Goal: Communication & Community: Answer question/provide support

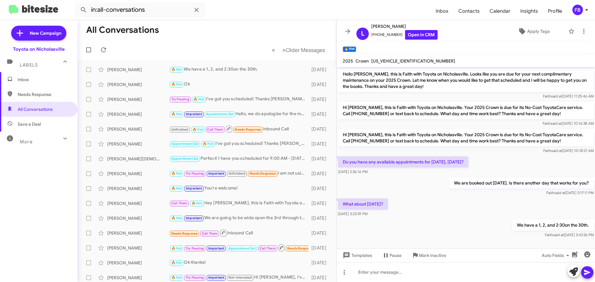
scroll to position [2, 0]
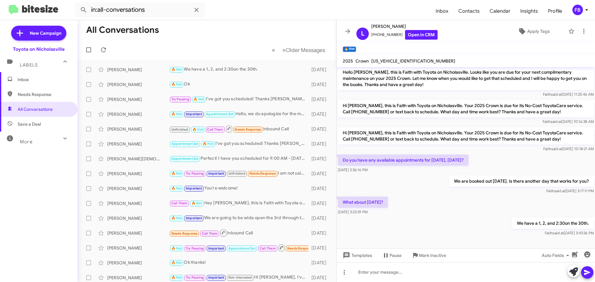
click at [37, 80] on span "Inbox" at bounding box center [44, 80] width 53 height 6
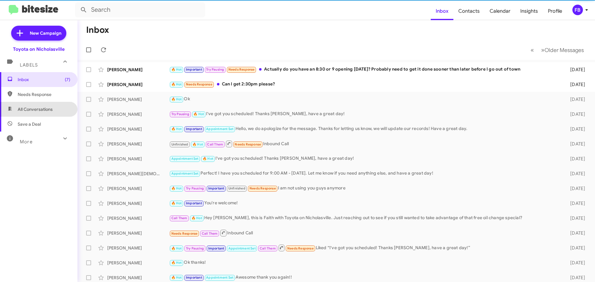
click at [49, 111] on span "All Conversations" at bounding box center [35, 109] width 35 height 6
type input "in:all-conversations"
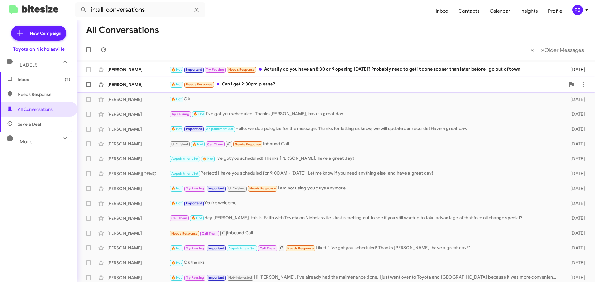
click at [278, 86] on div "🔥 Hot Needs Response Can I get 2:30pm please?" at bounding box center [367, 84] width 396 height 7
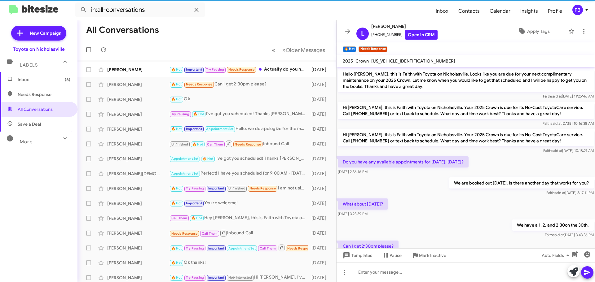
scroll to position [24, 0]
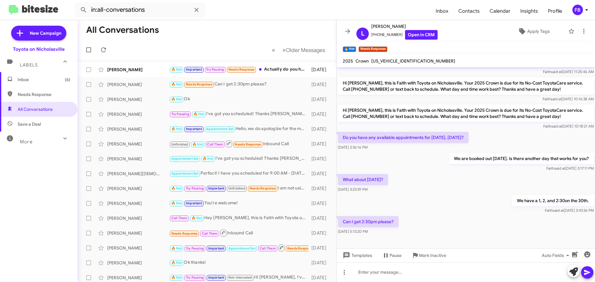
click at [398, 60] on span "[US_VEHICLE_IDENTIFICATION_NUMBER]" at bounding box center [413, 61] width 84 height 6
copy span "[US_VEHICLE_IDENTIFICATION_NUMBER]"
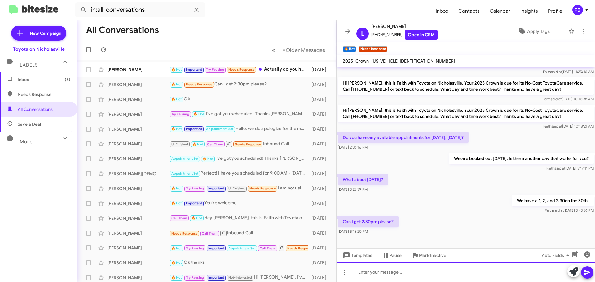
click at [378, 269] on div at bounding box center [465, 272] width 258 height 20
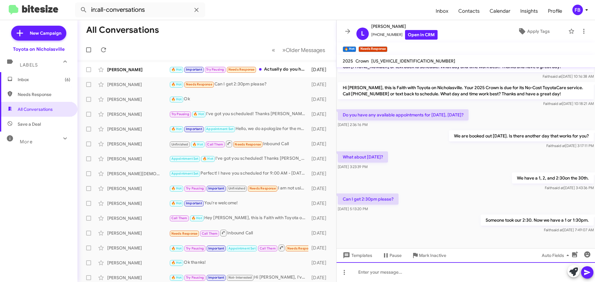
drag, startPoint x: 384, startPoint y: 270, endPoint x: 383, endPoint y: 267, distance: 3.2
click at [383, 269] on div at bounding box center [465, 272] width 258 height 20
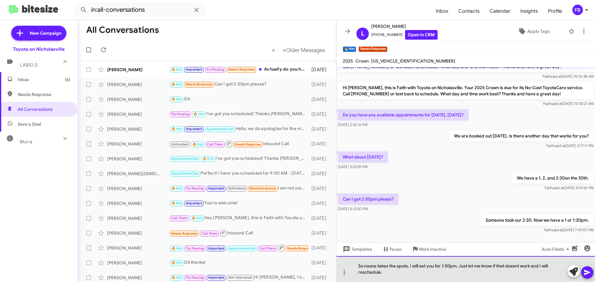
drag, startPoint x: 370, startPoint y: 267, endPoint x: 476, endPoint y: 261, distance: 106.2
click at [373, 267] on div "So noone takes the spots, I will set you for 1:30pm. Just let me know if that d…" at bounding box center [465, 269] width 258 height 26
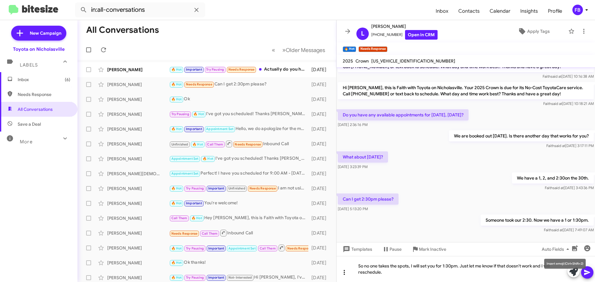
drag, startPoint x: 586, startPoint y: 271, endPoint x: 345, endPoint y: 274, distance: 241.7
click at [586, 271] on mat-tooltip-component "Insert emoji (Ctrl+Shift+2)" at bounding box center [565, 264] width 50 height 19
click at [130, 71] on div "[PERSON_NAME]" at bounding box center [138, 70] width 62 height 6
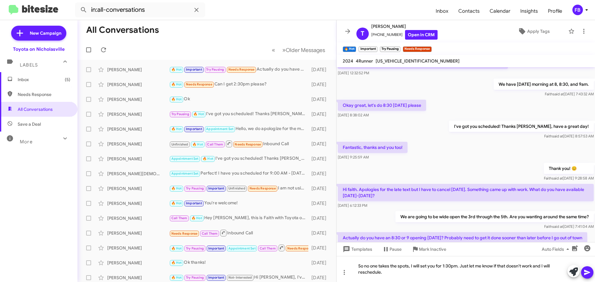
scroll to position [275, 0]
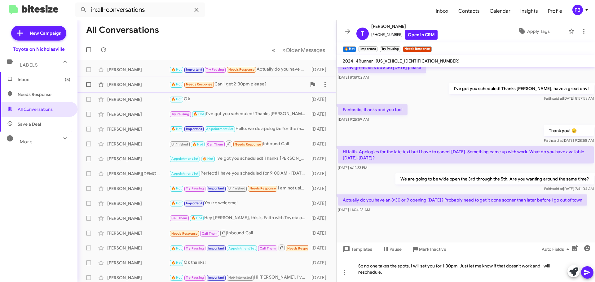
click at [134, 88] on div "[PERSON_NAME] 🔥 Hot Needs Response Can I get 2:30pm please? [DATE]" at bounding box center [206, 84] width 249 height 12
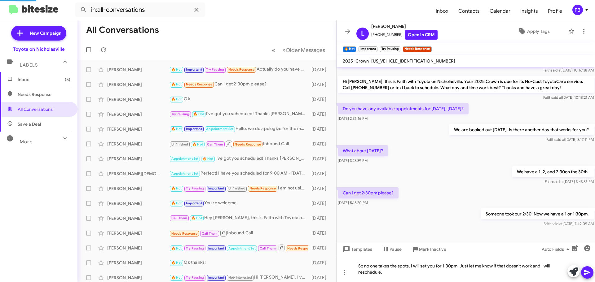
scroll to position [53, 0]
click at [587, 270] on icon at bounding box center [586, 272] width 7 height 7
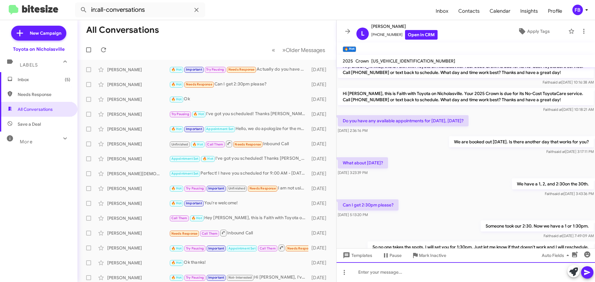
scroll to position [70, 0]
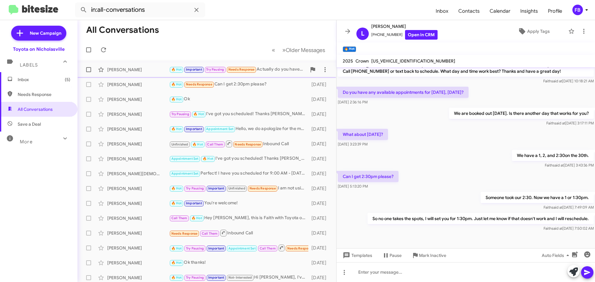
click at [121, 68] on div "[PERSON_NAME]" at bounding box center [138, 70] width 62 height 6
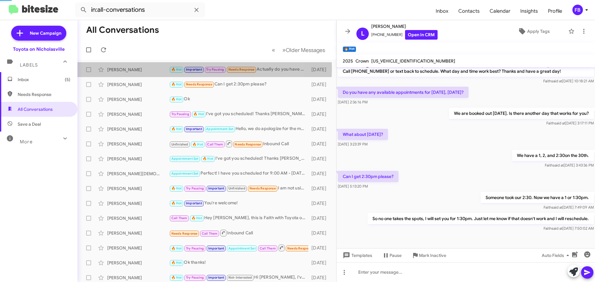
scroll to position [269, 0]
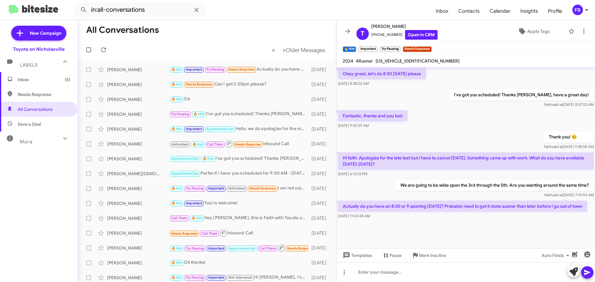
click at [384, 60] on span "[US_VEHICLE_IDENTIFICATION_NUMBER]" at bounding box center [417, 61] width 84 height 6
copy span "[US_VEHICLE_IDENTIFICATION_NUMBER]"
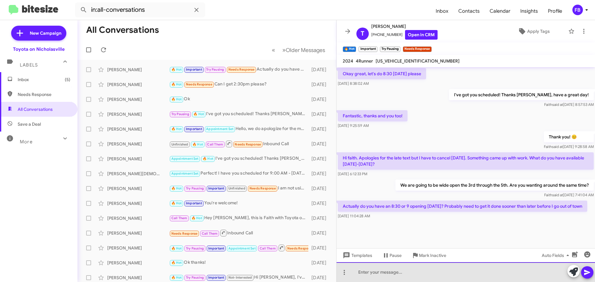
drag, startPoint x: 380, startPoint y: 274, endPoint x: 376, endPoint y: 274, distance: 4.0
click at [380, 274] on div at bounding box center [465, 272] width 258 height 20
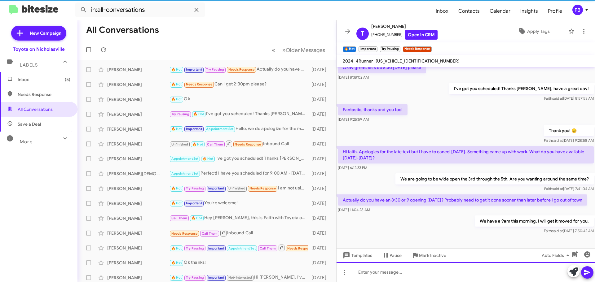
scroll to position [0, 0]
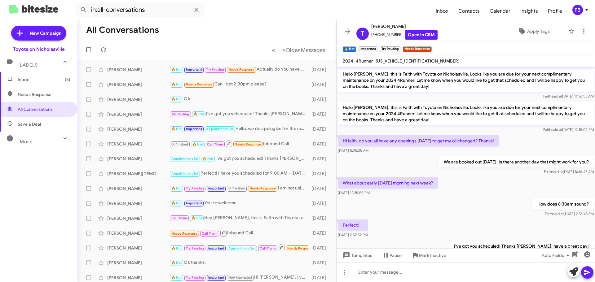
click at [20, 79] on span "Inbox (5)" at bounding box center [44, 80] width 53 height 6
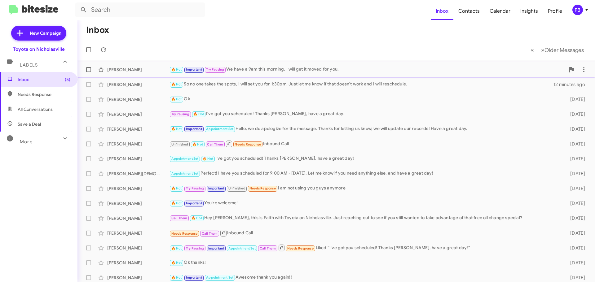
click at [327, 73] on div "🔥 Hot Important Try Pausing We have a 9am this morning. I will get it moved for…" at bounding box center [367, 69] width 396 height 7
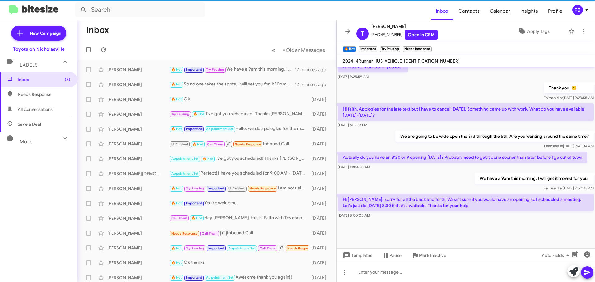
scroll to position [321, 0]
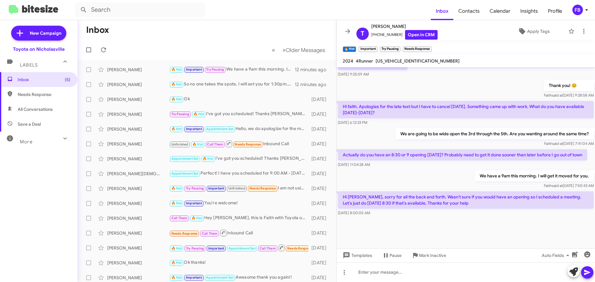
click at [410, 63] on span "[US_VEHICLE_IDENTIFICATION_NUMBER]" at bounding box center [417, 61] width 84 height 6
click at [410, 62] on span "[US_VEHICLE_IDENTIFICATION_NUMBER]" at bounding box center [417, 61] width 84 height 6
copy span "[US_VEHICLE_IDENTIFICATION_NUMBER]"
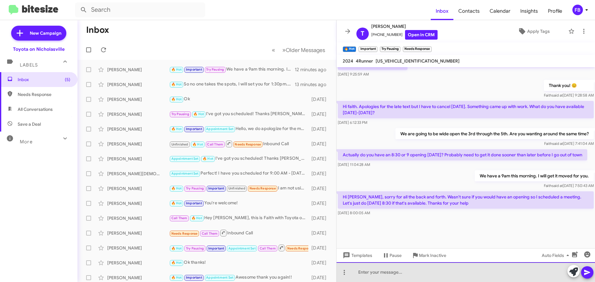
click at [363, 276] on div at bounding box center [465, 272] width 258 height 20
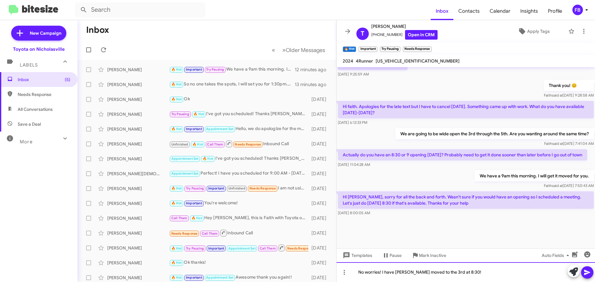
click at [397, 273] on div "No worries! I have [PERSON_NAME] moved to the 3rd at 8:30!" at bounding box center [465, 272] width 258 height 20
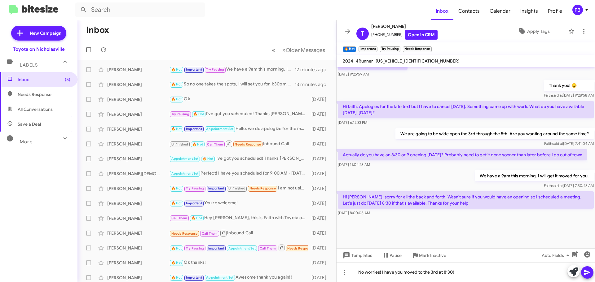
click at [582, 274] on button at bounding box center [587, 272] width 12 height 12
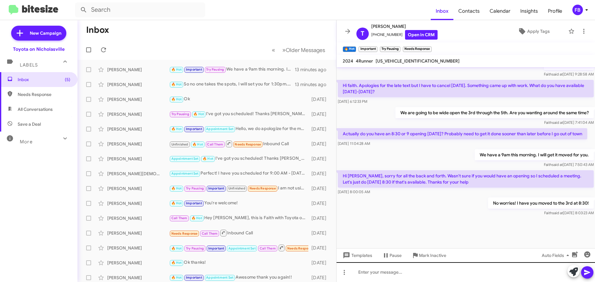
scroll to position [343, 0]
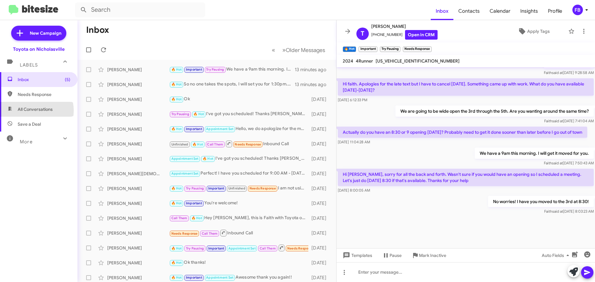
click at [33, 111] on span "All Conversations" at bounding box center [35, 109] width 35 height 6
type input "in:all-conversations"
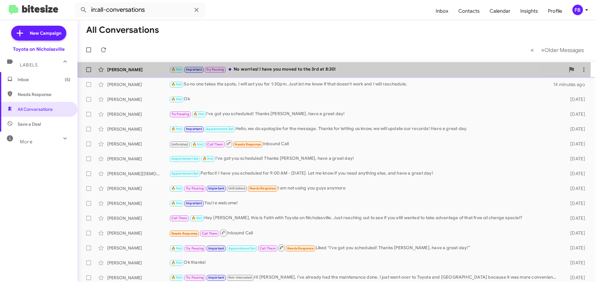
click at [328, 67] on div "🔥 Hot Important Try Pausing No worries! I have you moved to the 3rd at 8:30!" at bounding box center [367, 69] width 396 height 7
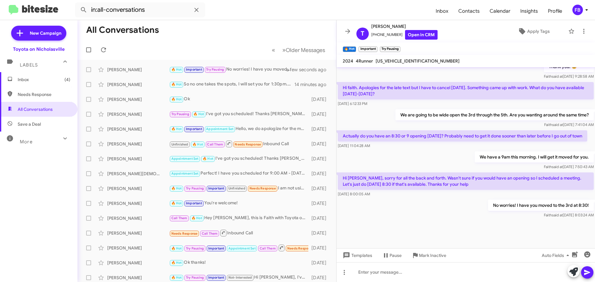
scroll to position [308, 0]
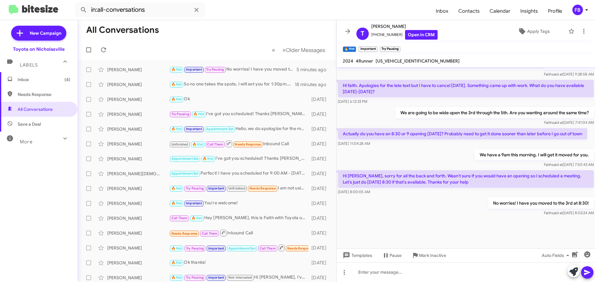
click at [56, 77] on span "Inbox (4)" at bounding box center [44, 80] width 53 height 6
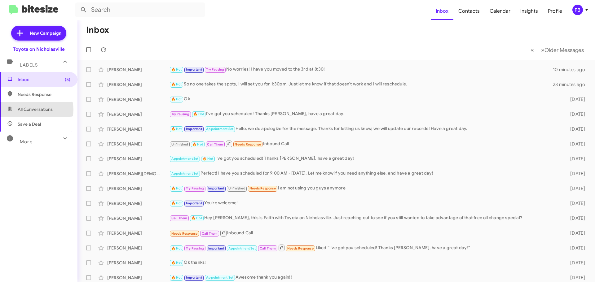
click at [32, 110] on span "All Conversations" at bounding box center [35, 109] width 35 height 6
type input "in:all-conversations"
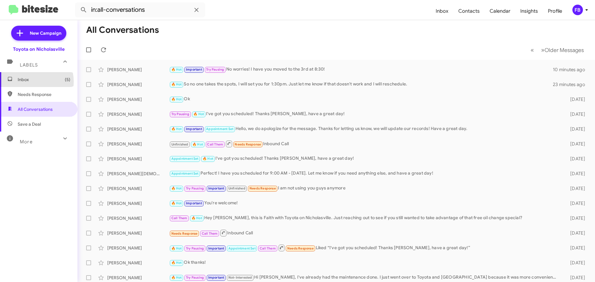
click at [26, 82] on span "Inbox (5)" at bounding box center [44, 80] width 53 height 6
